Goal: Task Accomplishment & Management: Manage account settings

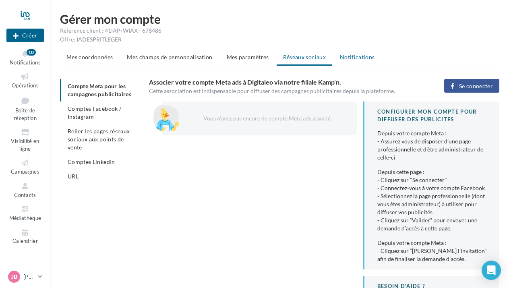
click at [357, 57] on span "Notifications" at bounding box center [357, 57] width 35 height 7
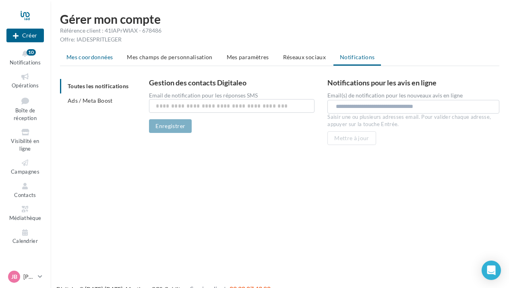
click at [79, 58] on span "Mes coordonnées" at bounding box center [89, 57] width 46 height 7
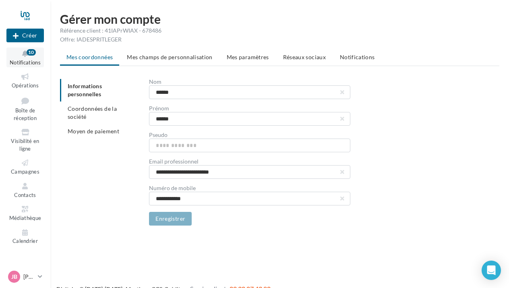
click at [30, 58] on button "Notifications 10" at bounding box center [24, 58] width 37 height 20
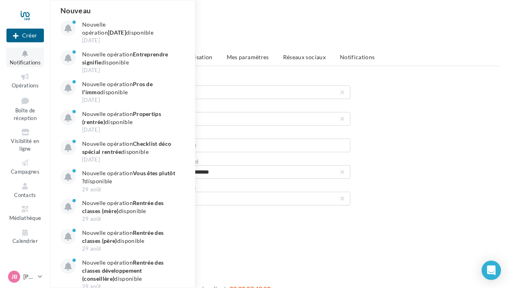
click at [29, 59] on button "Notifications Nouveau Nouvelle opération Journée du patrimoine disponible 12 se…" at bounding box center [24, 58] width 37 height 20
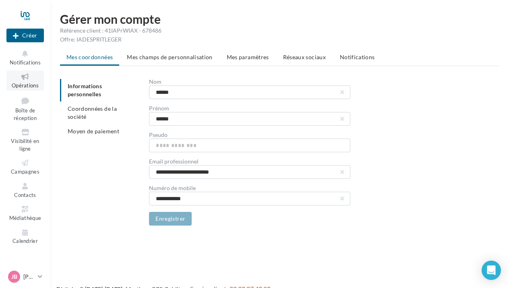
click at [26, 84] on span "Opérations" at bounding box center [25, 85] width 27 height 6
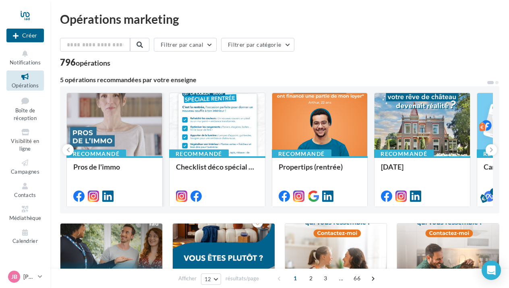
click at [144, 110] on div at bounding box center [114, 125] width 95 height 64
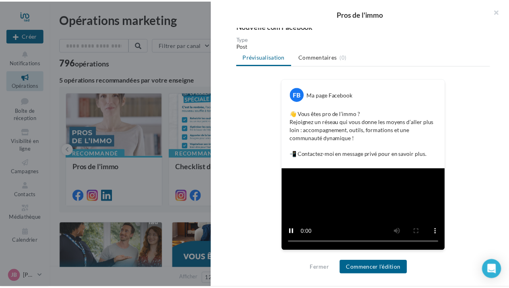
scroll to position [96, 0]
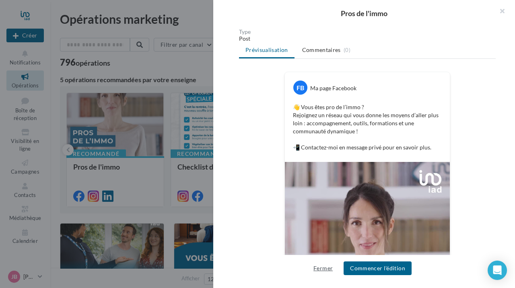
click at [317, 273] on button "Fermer" at bounding box center [323, 268] width 26 height 10
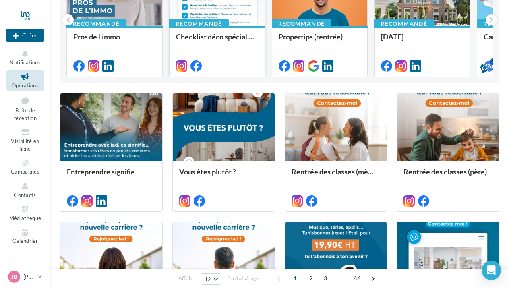
scroll to position [0, 0]
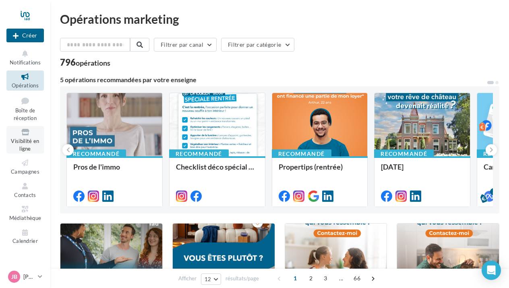
click at [30, 138] on link "Visibilité en ligne" at bounding box center [24, 139] width 37 height 27
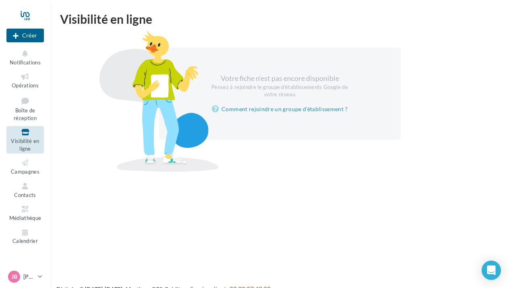
scroll to position [13, 0]
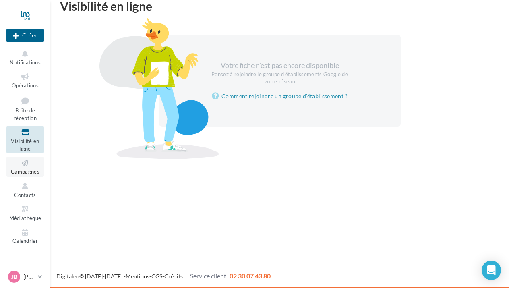
click at [30, 170] on span "Campagnes" at bounding box center [25, 171] width 29 height 6
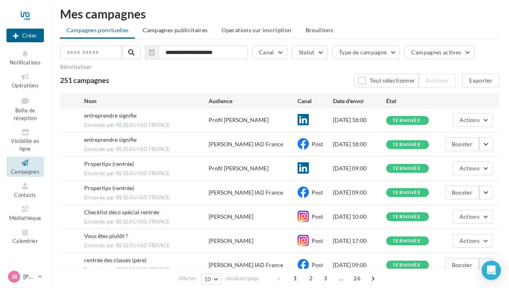
scroll to position [6, 0]
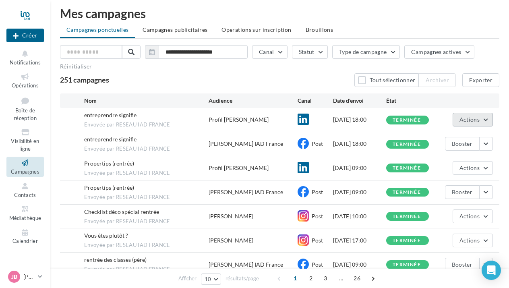
click at [472, 120] on span "Actions" at bounding box center [469, 119] width 20 height 7
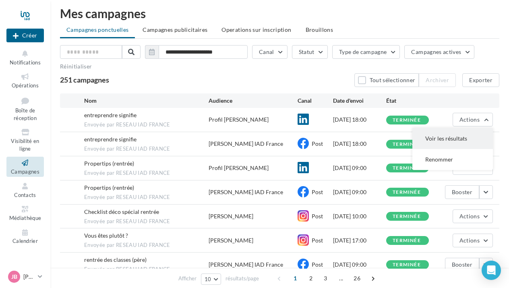
click at [455, 137] on button "Voir les résultats" at bounding box center [452, 138] width 81 height 21
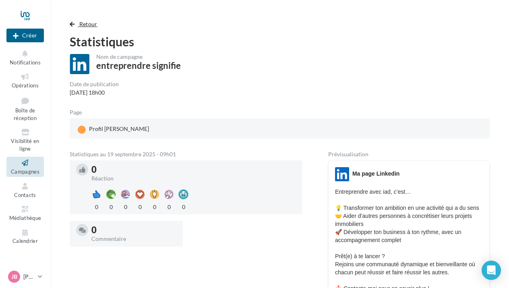
click at [72, 25] on span "button" at bounding box center [72, 24] width 5 height 6
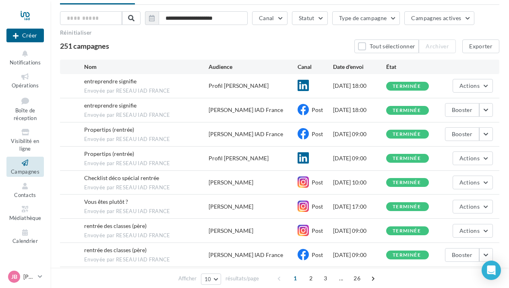
scroll to position [40, 0]
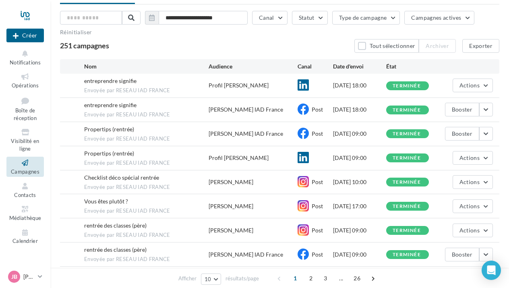
click at [388, 109] on div "terminée" at bounding box center [407, 110] width 43 height 9
click at [484, 110] on button "button" at bounding box center [486, 110] width 14 height 14
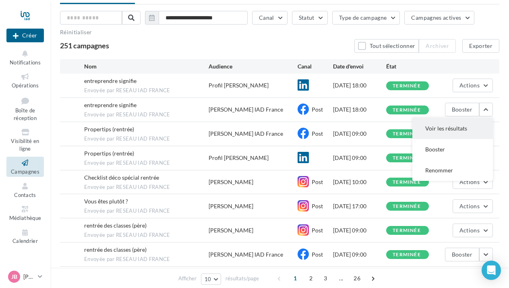
click at [444, 131] on button "Voir les résultats" at bounding box center [452, 128] width 81 height 21
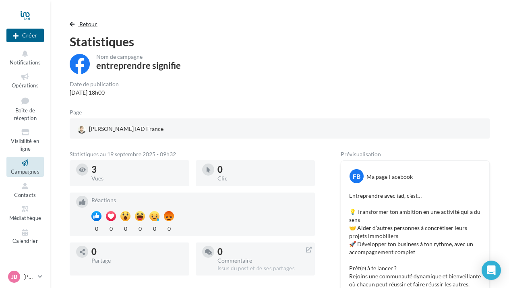
click at [71, 26] on span "button" at bounding box center [72, 24] width 5 height 6
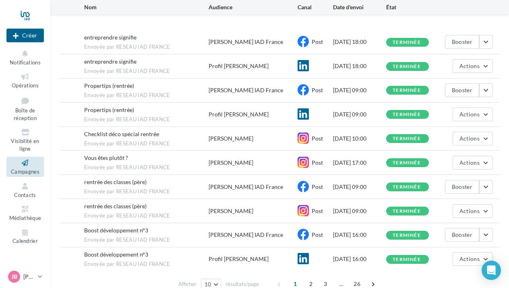
scroll to position [122, 0]
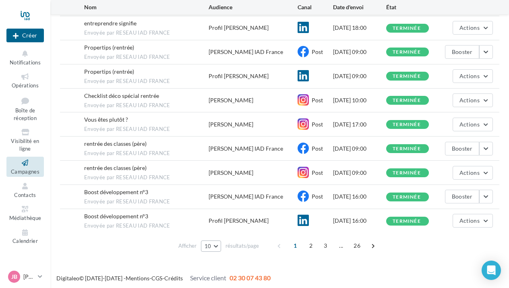
click at [210, 244] on span "10" at bounding box center [208, 246] width 7 height 6
click at [142, 241] on div "Afficher 10 10 25 50 100 résultats/page 1 2 3 ... 26" at bounding box center [279, 245] width 439 height 19
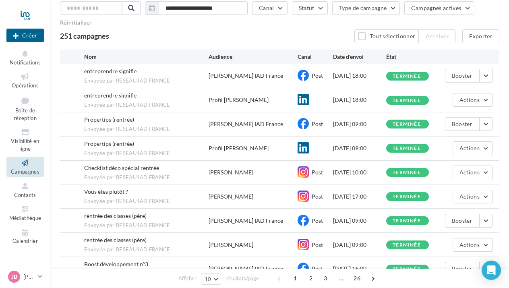
scroll to position [36, 0]
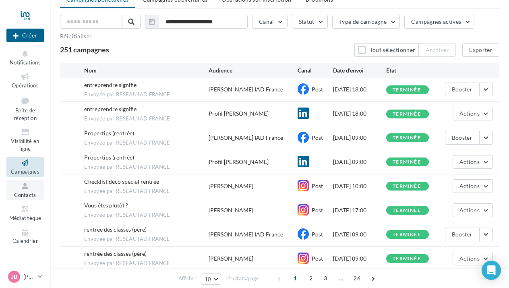
click at [32, 192] on span "Contacts" at bounding box center [25, 195] width 22 height 6
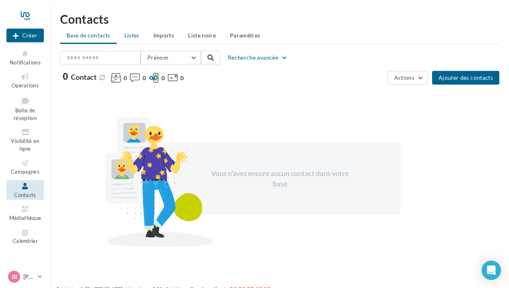
click at [137, 36] on span "Listes" at bounding box center [131, 35] width 15 height 7
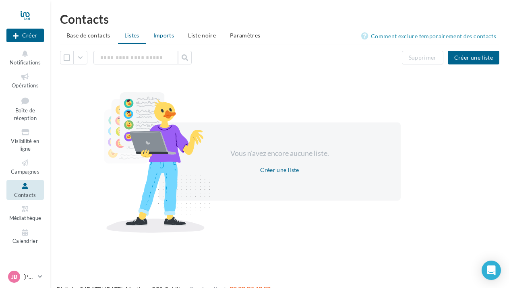
click at [165, 36] on span "Imports" at bounding box center [163, 35] width 21 height 7
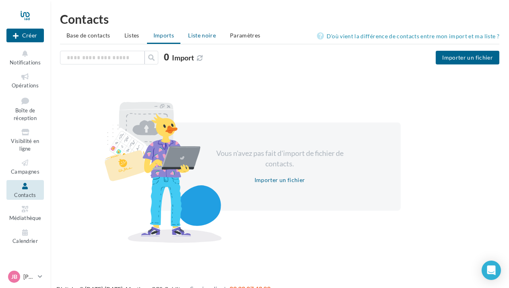
click at [205, 36] on span "Liste noire" at bounding box center [202, 35] width 28 height 7
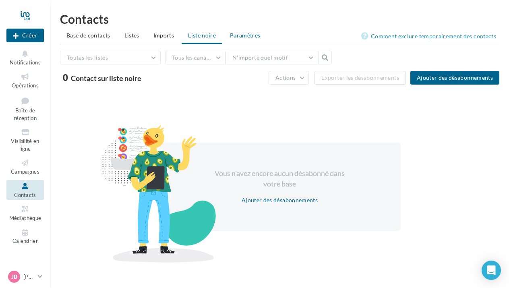
click at [250, 36] on span "Paramètres" at bounding box center [245, 35] width 31 height 7
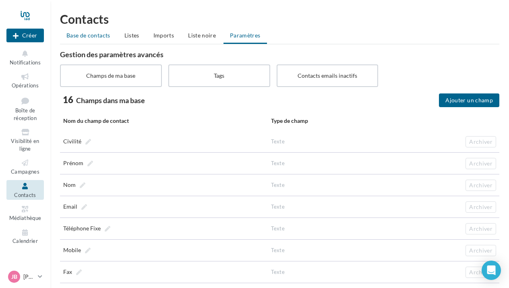
click at [85, 34] on span "Base de contacts" at bounding box center [88, 35] width 44 height 7
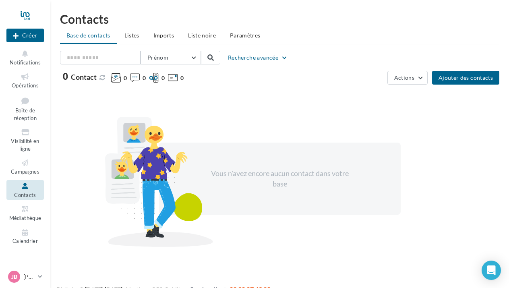
scroll to position [13, 0]
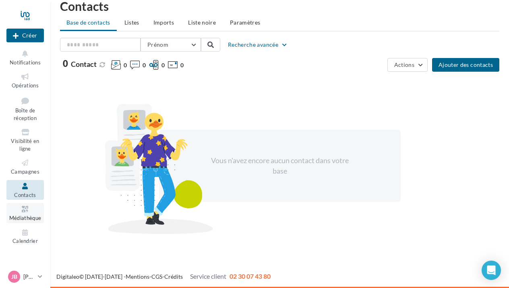
click at [29, 215] on span "Médiathèque" at bounding box center [25, 218] width 32 height 6
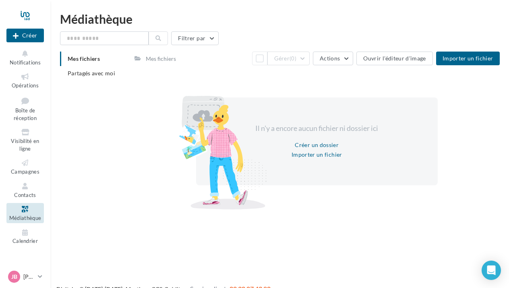
scroll to position [13, 0]
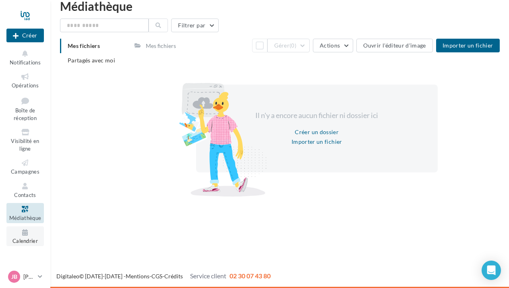
click at [23, 240] on span "Calendrier" at bounding box center [24, 241] width 25 height 6
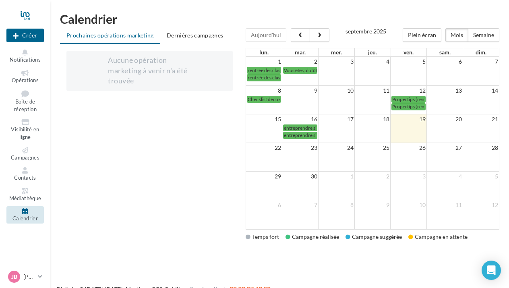
scroll to position [13, 0]
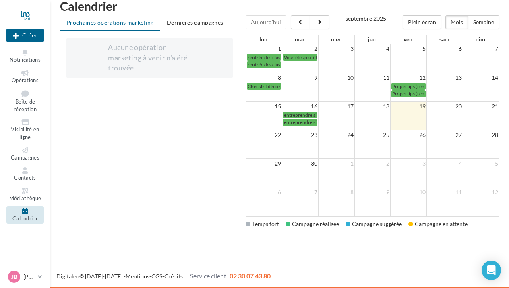
click at [316, 223] on div "Campagne réalisée" at bounding box center [313, 224] width 54 height 8
click at [387, 224] on div "Campagne suggérée" at bounding box center [374, 224] width 56 height 8
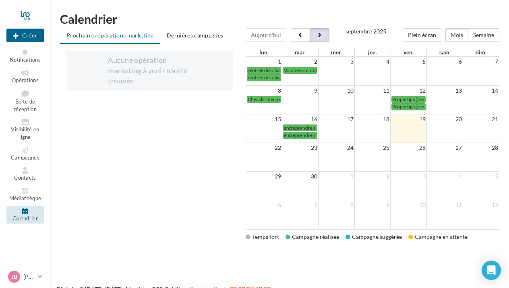
click at [321, 35] on button "button" at bounding box center [319, 35] width 19 height 14
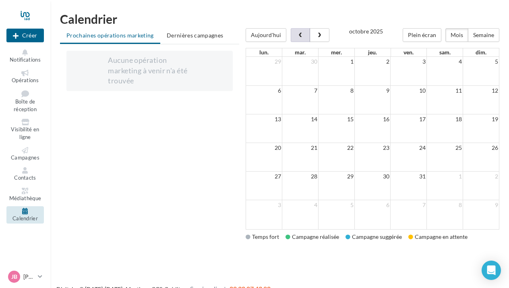
click at [298, 33] on span "button" at bounding box center [300, 36] width 7 height 6
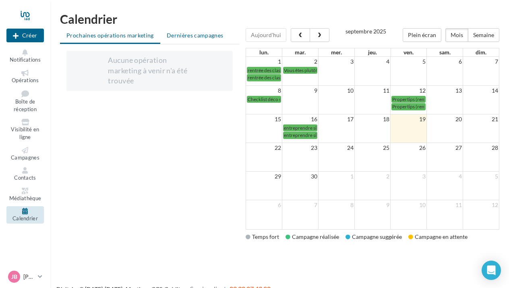
click at [189, 34] on span "Dernières campagnes" at bounding box center [195, 35] width 57 height 7
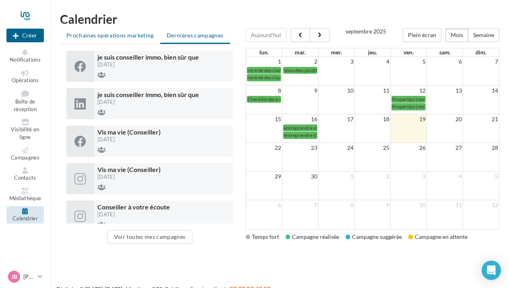
click at [128, 33] on span "Prochaines opérations marketing" at bounding box center [109, 35] width 87 height 7
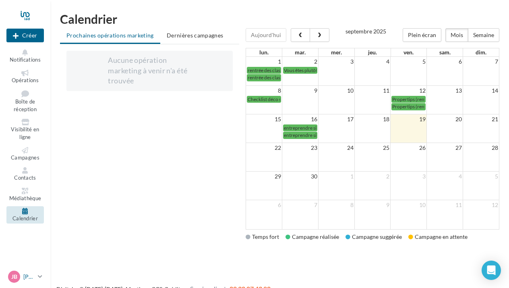
click at [24, 274] on p "[PERSON_NAME]" at bounding box center [28, 277] width 11 height 8
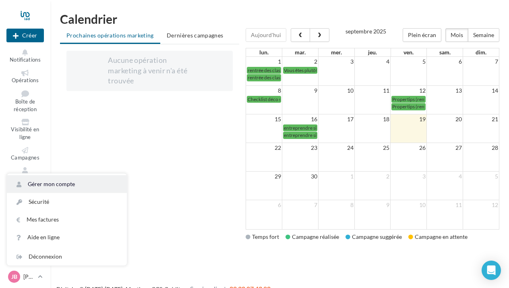
click at [68, 181] on link "Gérer mon compte" at bounding box center [67, 184] width 120 height 18
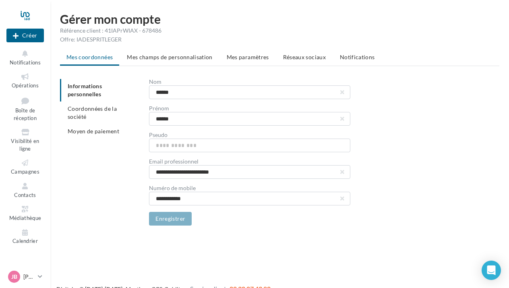
scroll to position [13, 0]
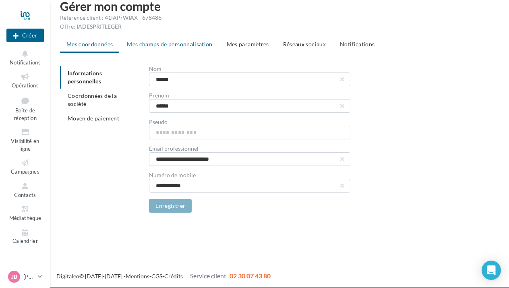
click at [161, 45] on span "Mes champs de personnalisation" at bounding box center [170, 44] width 86 height 7
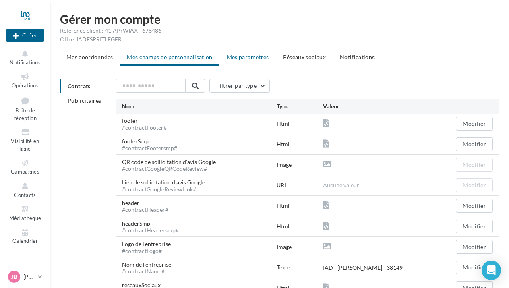
click at [242, 54] on span "Mes paramètres" at bounding box center [248, 57] width 42 height 7
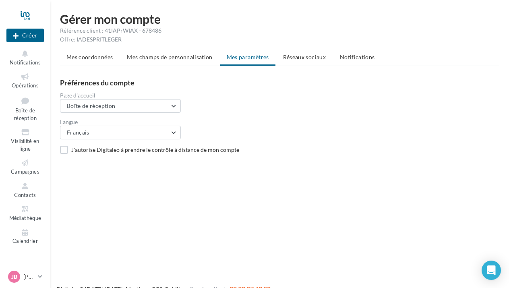
scroll to position [13, 0]
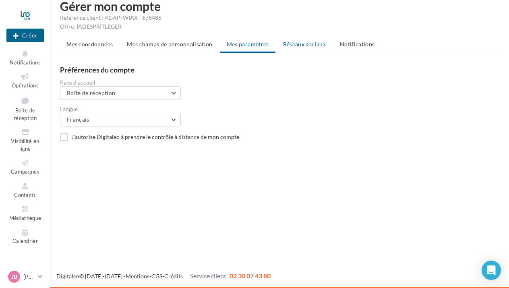
click at [302, 44] on span "Réseaux sociaux" at bounding box center [304, 44] width 43 height 7
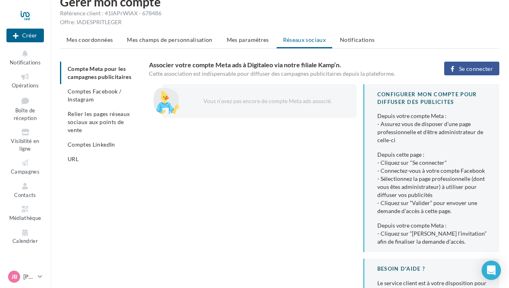
scroll to position [6, 0]
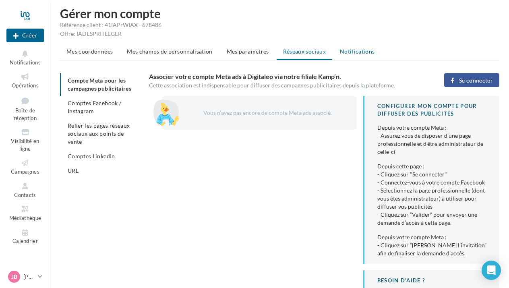
click at [348, 53] on span "Notifications" at bounding box center [357, 51] width 35 height 7
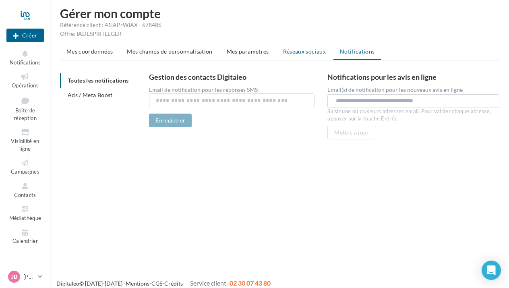
click at [301, 54] on span "Réseaux sociaux" at bounding box center [304, 51] width 43 height 7
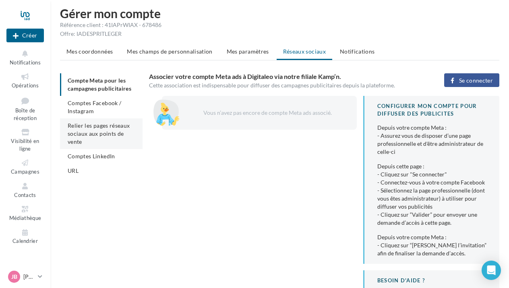
click at [110, 125] on span "Relier les pages réseaux sociaux aux points de vente" at bounding box center [99, 133] width 62 height 23
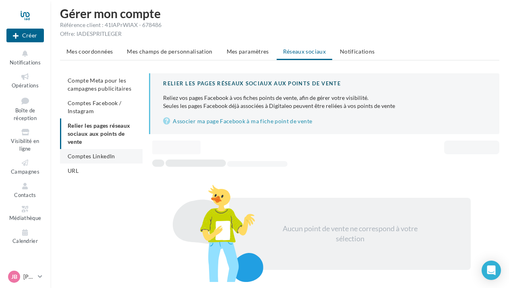
click at [110, 163] on li "Comptes LinkedIn" at bounding box center [101, 156] width 83 height 14
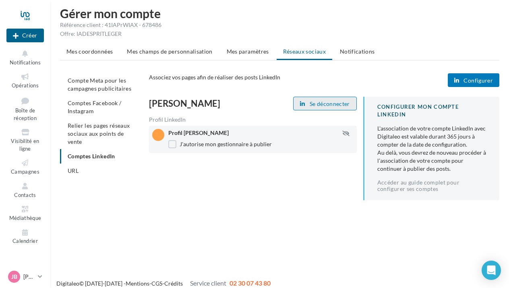
click at [319, 102] on span "Se déconnecter" at bounding box center [330, 104] width 40 height 6
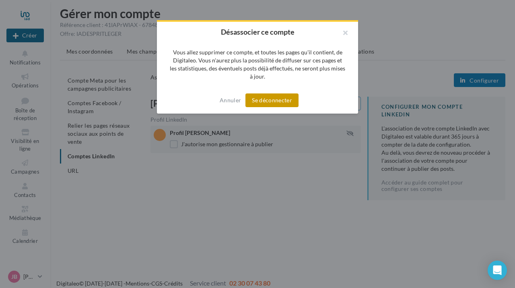
click at [282, 103] on button "Se déconnecter" at bounding box center [272, 100] width 53 height 14
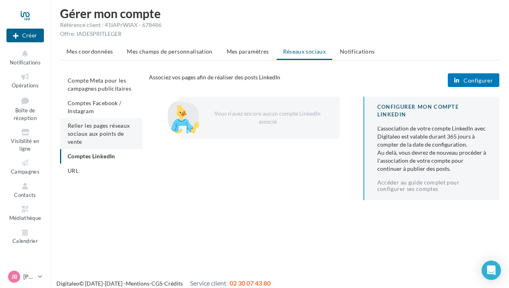
scroll to position [13, 0]
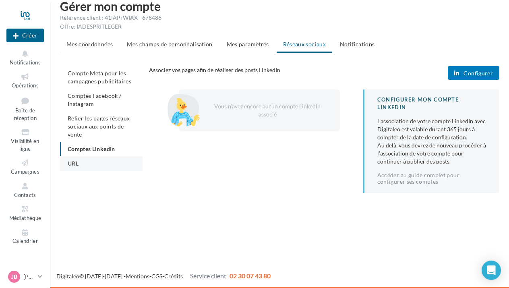
click at [87, 165] on li "URL" at bounding box center [101, 163] width 83 height 14
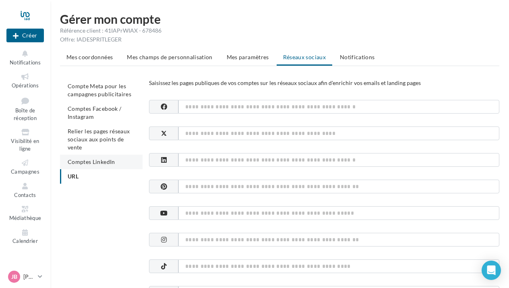
click at [93, 164] on span "Comptes LinkedIn" at bounding box center [92, 161] width 48 height 7
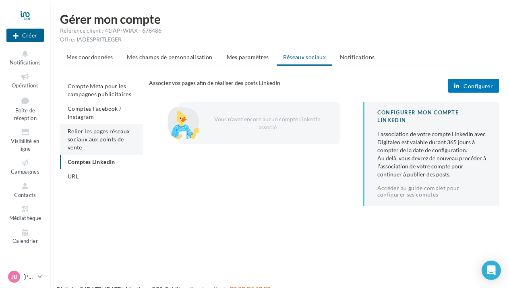
click at [103, 143] on li "Relier les pages réseaux sociaux aux points de vente" at bounding box center [101, 139] width 83 height 31
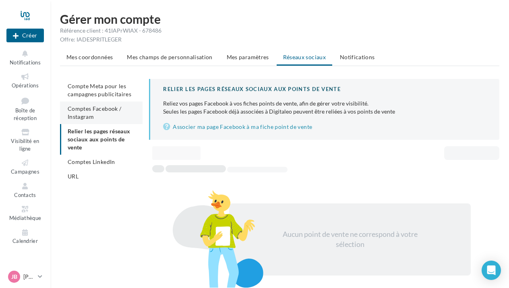
click at [95, 115] on li "Comptes Facebook / Instagram" at bounding box center [101, 112] width 83 height 23
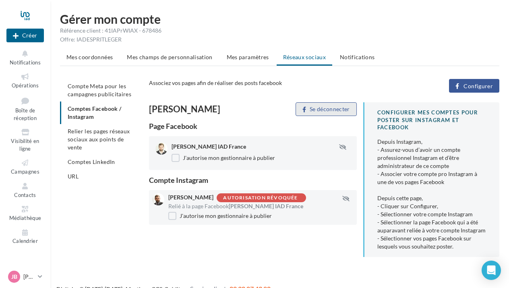
click at [319, 112] on button "Se déconnecter" at bounding box center [326, 109] width 61 height 14
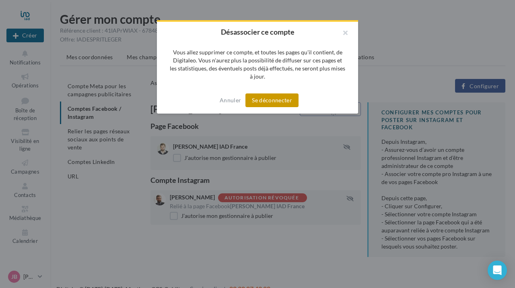
click at [281, 102] on button "Se déconnecter" at bounding box center [272, 100] width 53 height 14
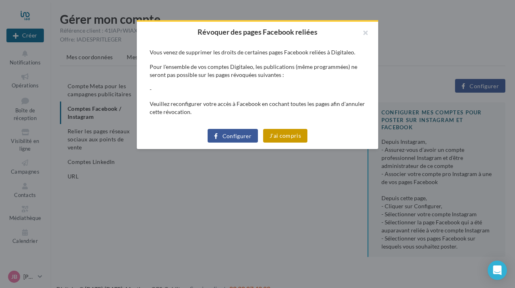
click at [283, 136] on button "J'ai compris" at bounding box center [285, 136] width 44 height 14
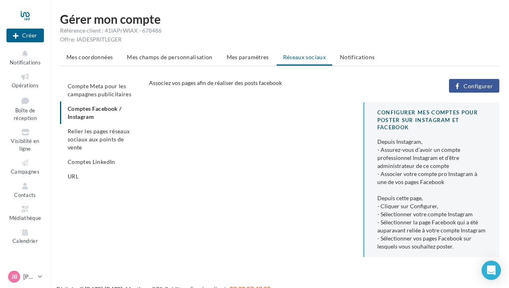
scroll to position [13, 0]
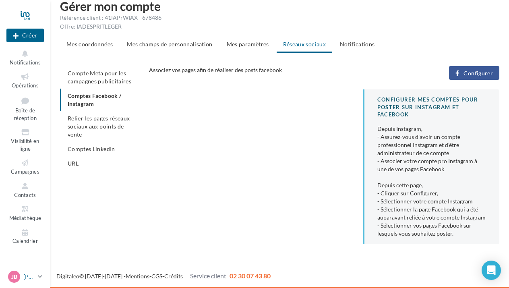
click at [41, 278] on icon at bounding box center [40, 276] width 4 height 7
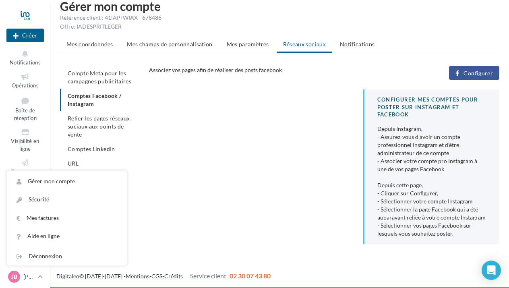
click at [188, 169] on div "CONFIGURER MES COMPTES POUR POSTER sur instagram et facebook Depuis Instagram, …" at bounding box center [327, 169] width 357 height 161
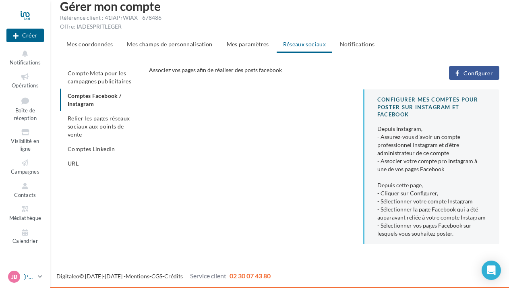
click at [27, 280] on p "[PERSON_NAME]" at bounding box center [28, 277] width 11 height 8
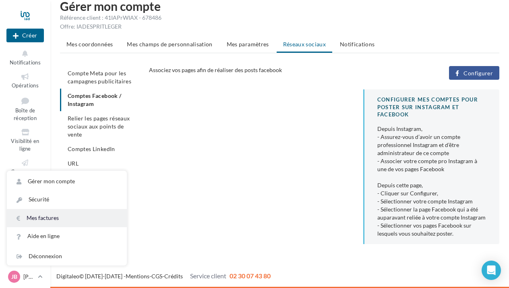
click at [62, 215] on link "Mes factures" at bounding box center [67, 218] width 120 height 18
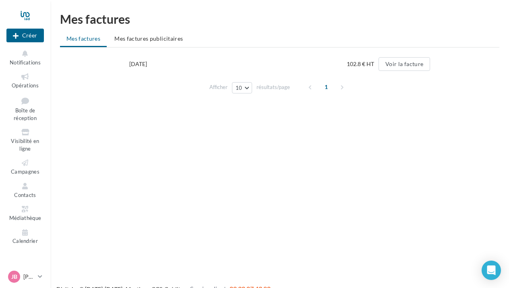
scroll to position [13, 0]
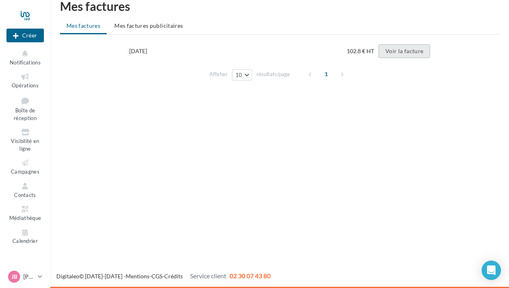
click at [390, 52] on button "Voir la facture" at bounding box center [405, 51] width 52 height 14
click at [163, 23] on span "Mes factures publicitaires" at bounding box center [148, 25] width 68 height 7
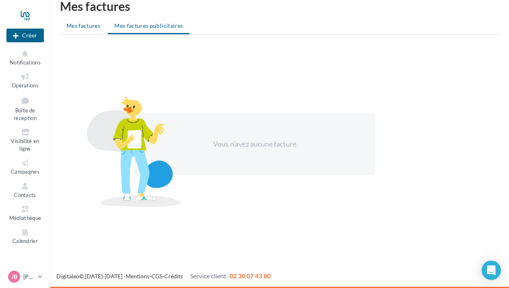
click at [83, 23] on span "Mes factures" at bounding box center [83, 25] width 34 height 7
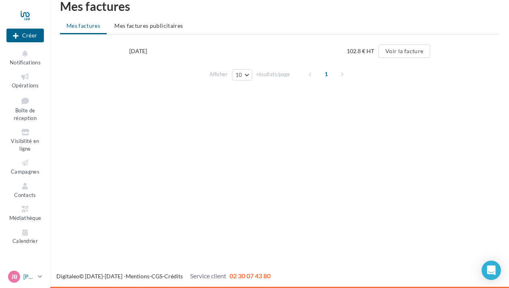
click at [33, 278] on p "[PERSON_NAME]" at bounding box center [28, 277] width 11 height 8
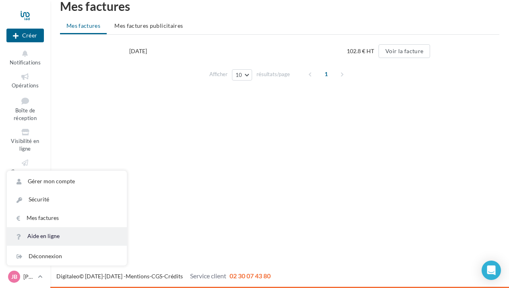
click at [63, 233] on link "Aide en ligne" at bounding box center [67, 236] width 120 height 18
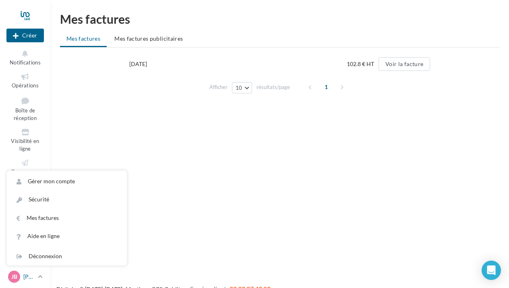
click at [22, 278] on div "[PERSON_NAME] BELLET [EMAIL_ADDRESS][PERSON_NAME][DOMAIN_NAME]" at bounding box center [21, 277] width 27 height 12
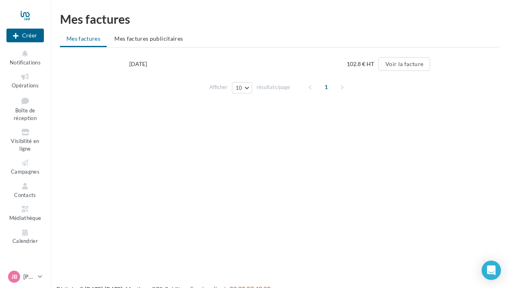
click at [26, 285] on div "[PERSON_NAME] BELLET [EMAIL_ADDRESS][PERSON_NAME][DOMAIN_NAME]" at bounding box center [25, 278] width 50 height 19
click at [26, 280] on p "[PERSON_NAME]" at bounding box center [28, 277] width 11 height 8
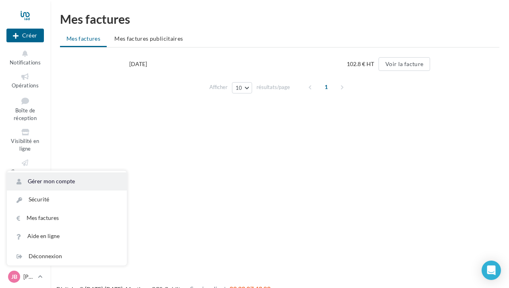
click at [56, 187] on link "Gérer mon compte" at bounding box center [67, 181] width 120 height 18
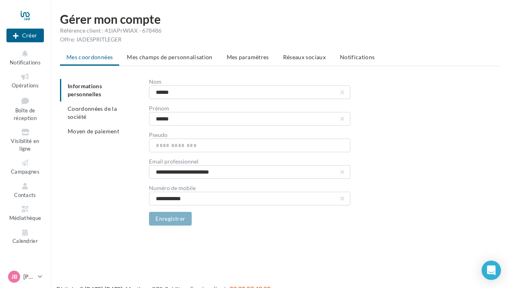
scroll to position [13, 0]
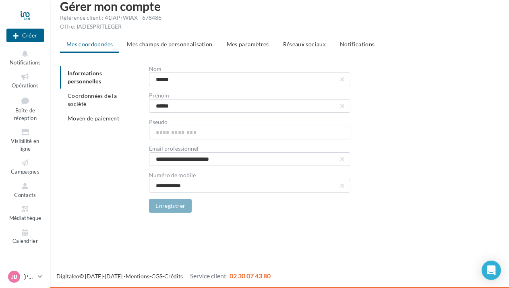
drag, startPoint x: 163, startPoint y: 19, endPoint x: 60, endPoint y: 20, distance: 103.1
click at [60, 19] on div "Référence client : 41IAPrWIAX - 678486" at bounding box center [279, 18] width 439 height 8
copy div "Référence client : 41IAPrWIAX - 678486"
